Goal: Task Accomplishment & Management: Manage account settings

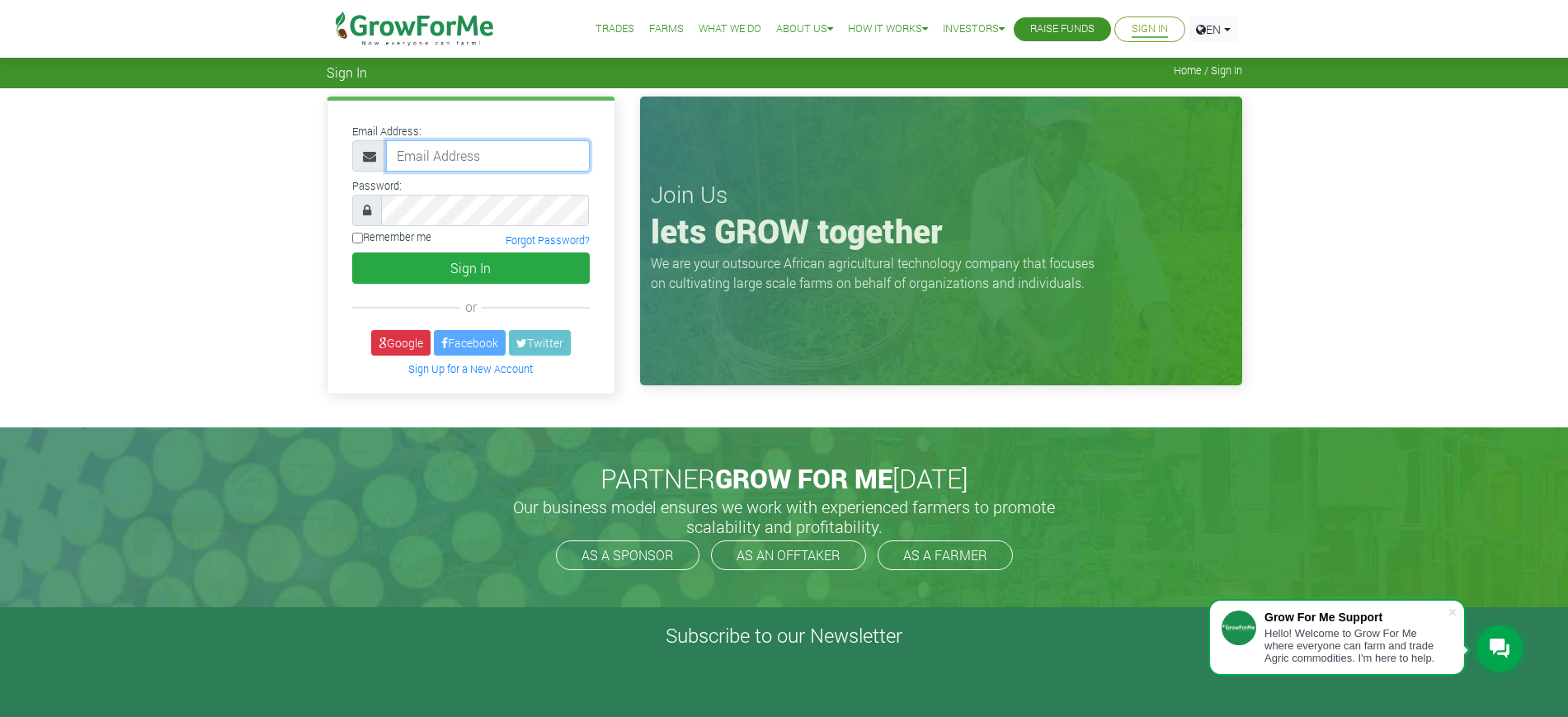
type input "mawuli@growforme.com"
click at [388, 341] on link "Google" at bounding box center [401, 342] width 59 height 26
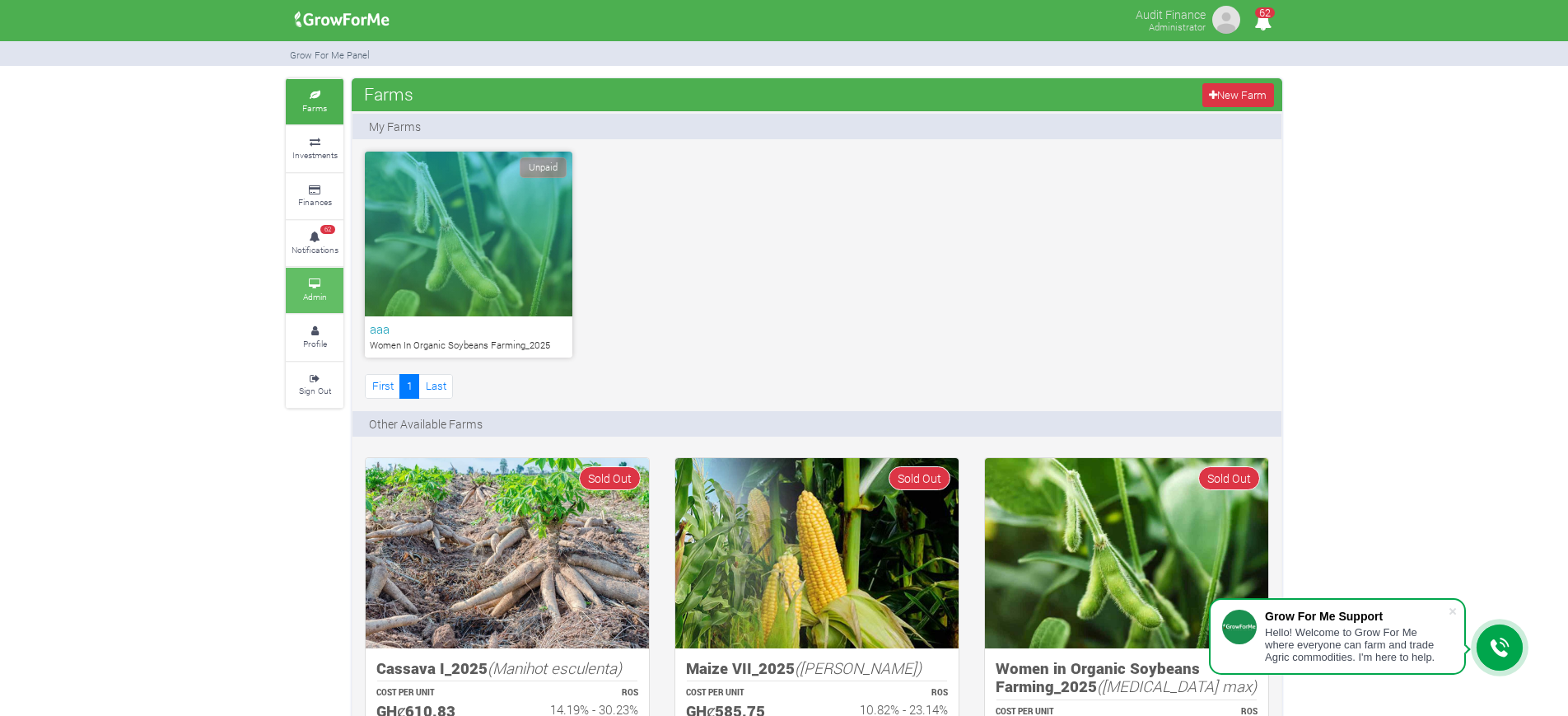
click at [325, 284] on icon at bounding box center [314, 284] width 49 height 8
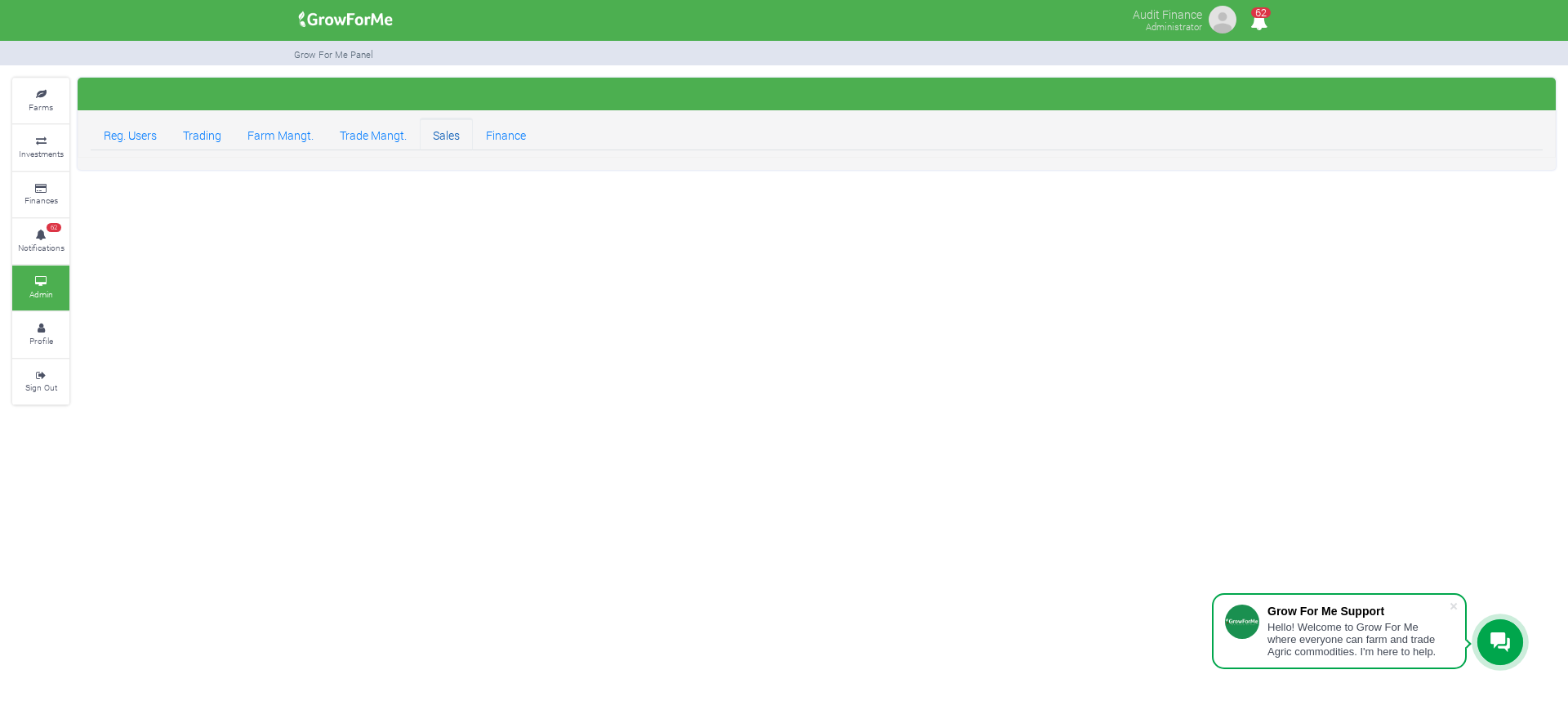
click at [433, 134] on link "Sales" at bounding box center [446, 134] width 53 height 33
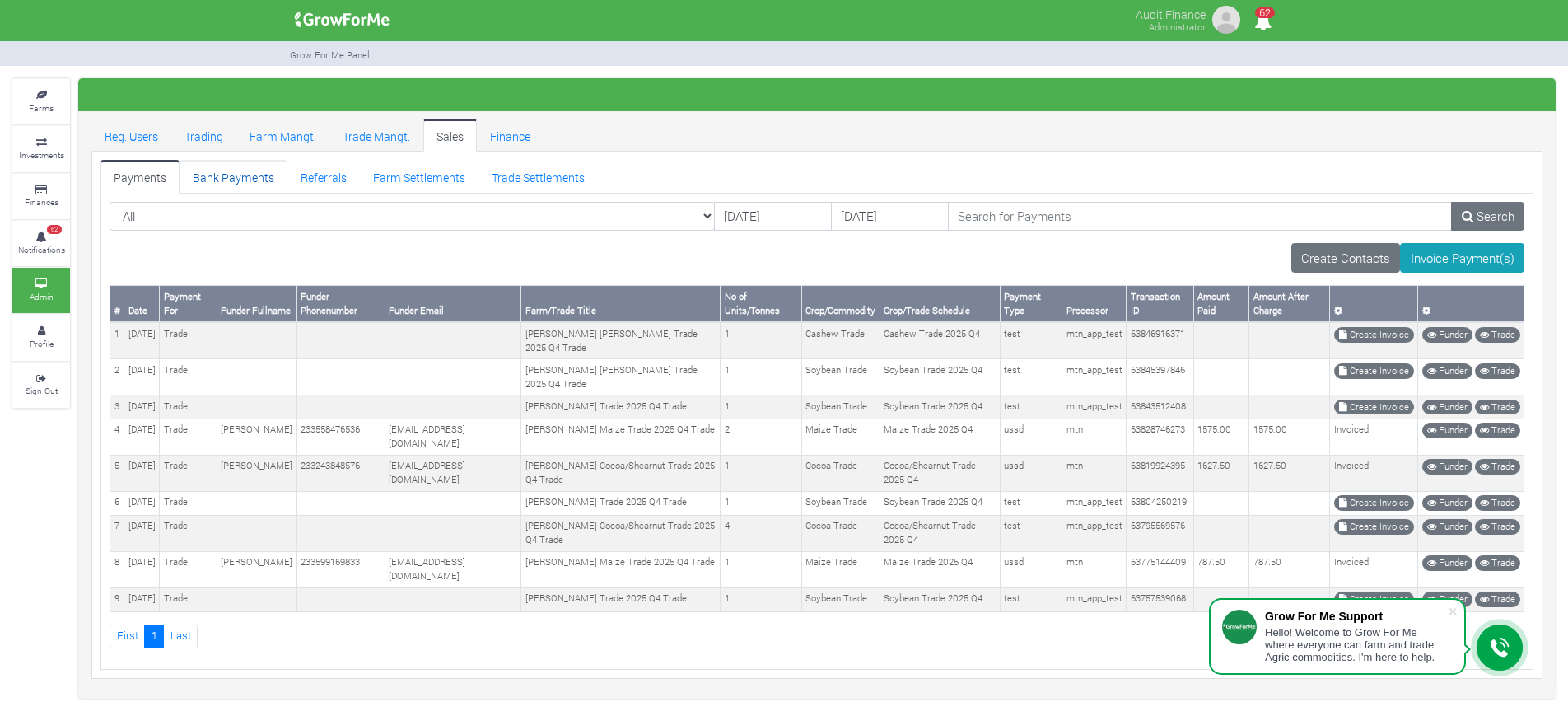
click at [224, 160] on link "Bank Payments" at bounding box center [234, 176] width 108 height 33
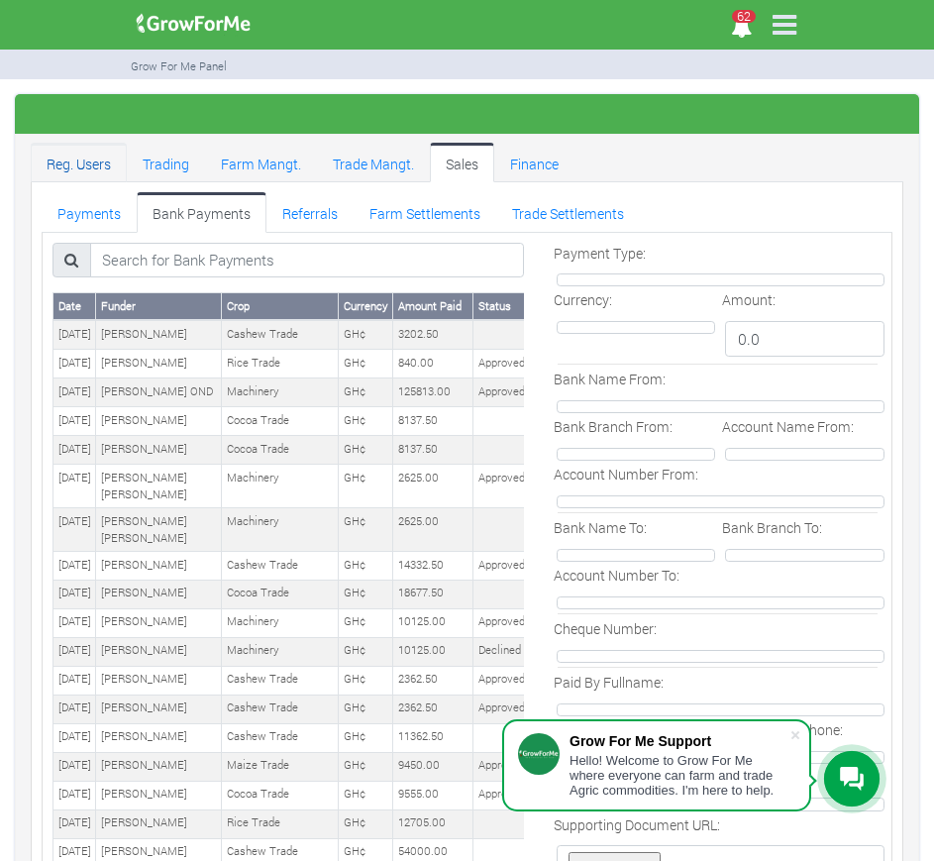
click at [76, 173] on link "Reg. Users" at bounding box center [79, 163] width 96 height 40
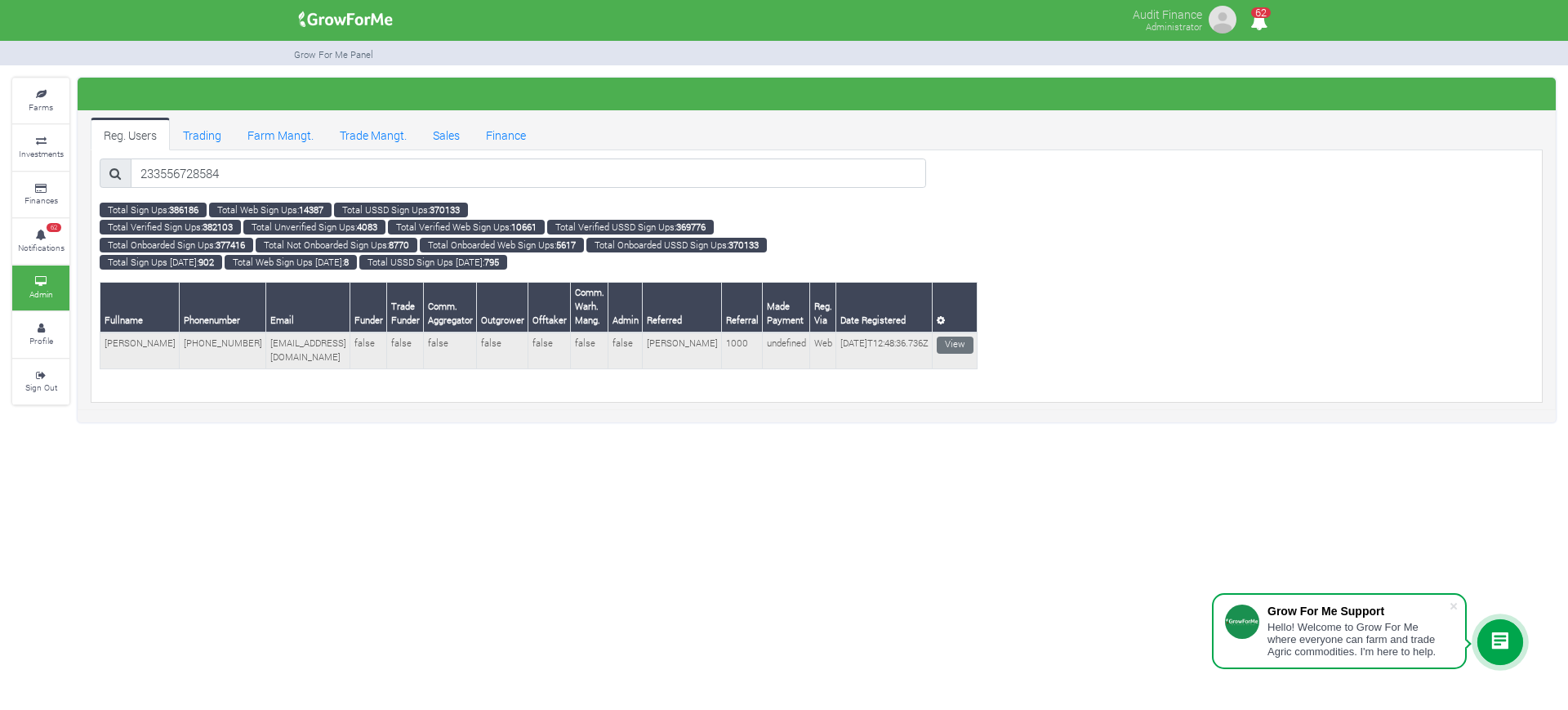
type input "233556728584"
click at [112, 350] on td "[PERSON_NAME]" at bounding box center [140, 350] width 79 height 36
copy td "[PERSON_NAME]"
